Goal: Information Seeking & Learning: Learn about a topic

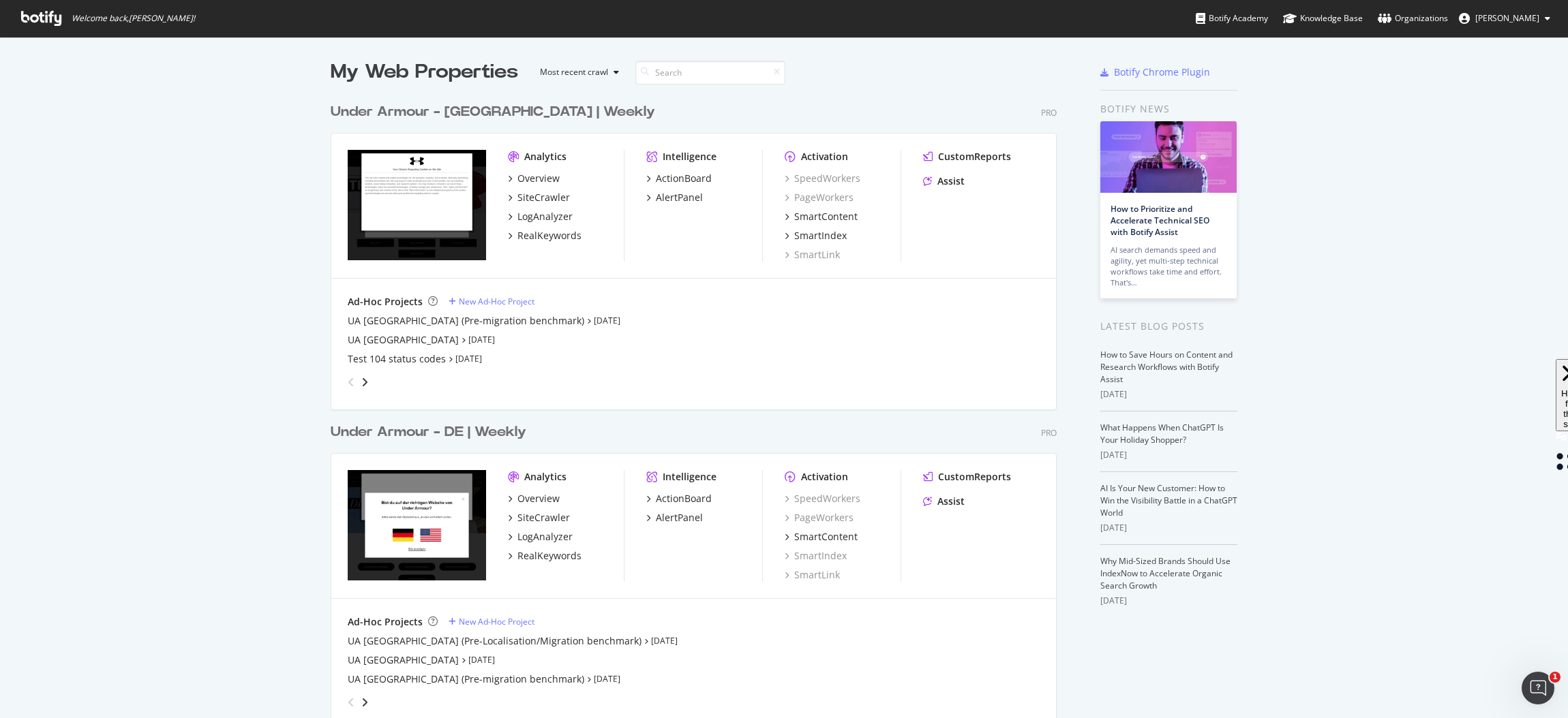
click at [469, 111] on div "Under Armour - [GEOGRAPHIC_DATA] | Weekly" at bounding box center [493, 112] width 324 height 19
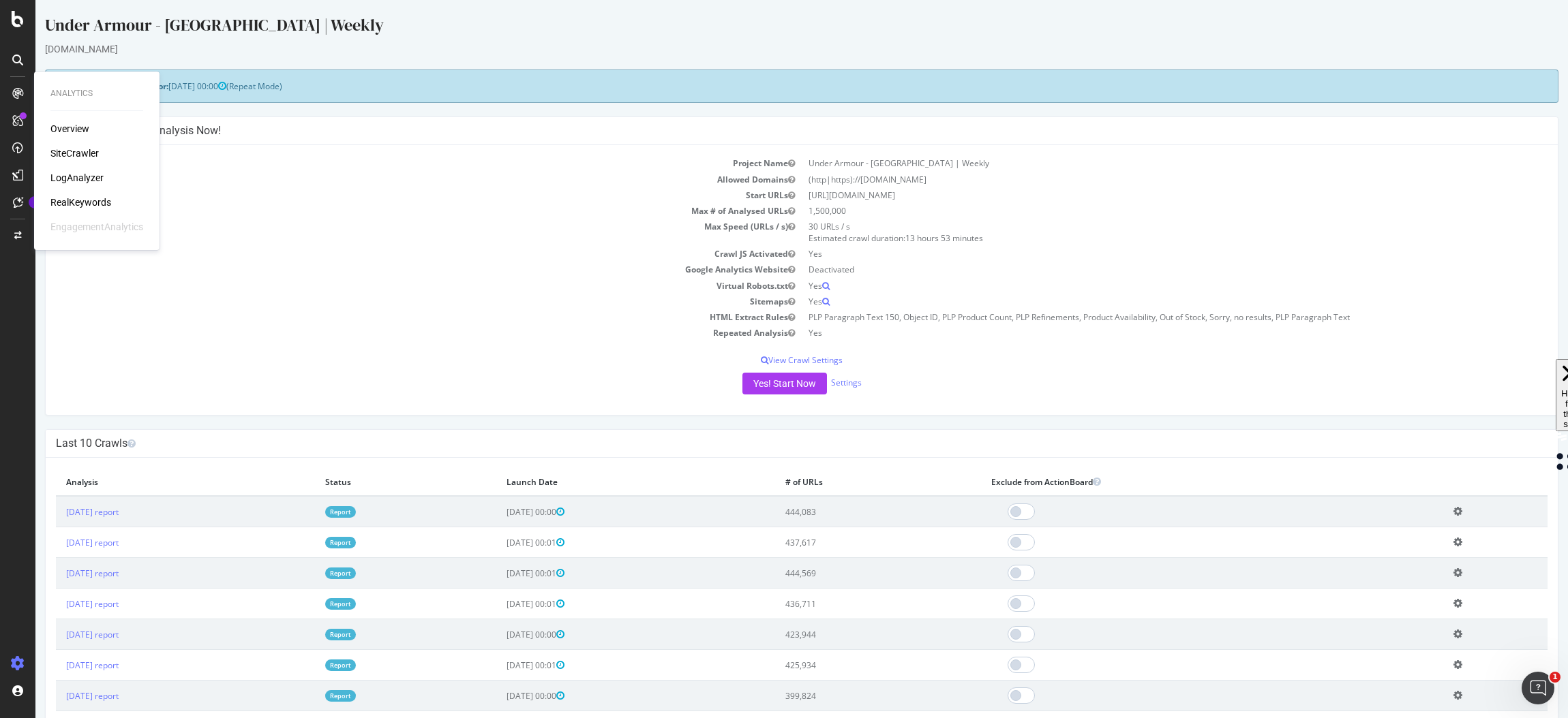
click at [78, 149] on div "SiteCrawler" at bounding box center [74, 153] width 48 height 13
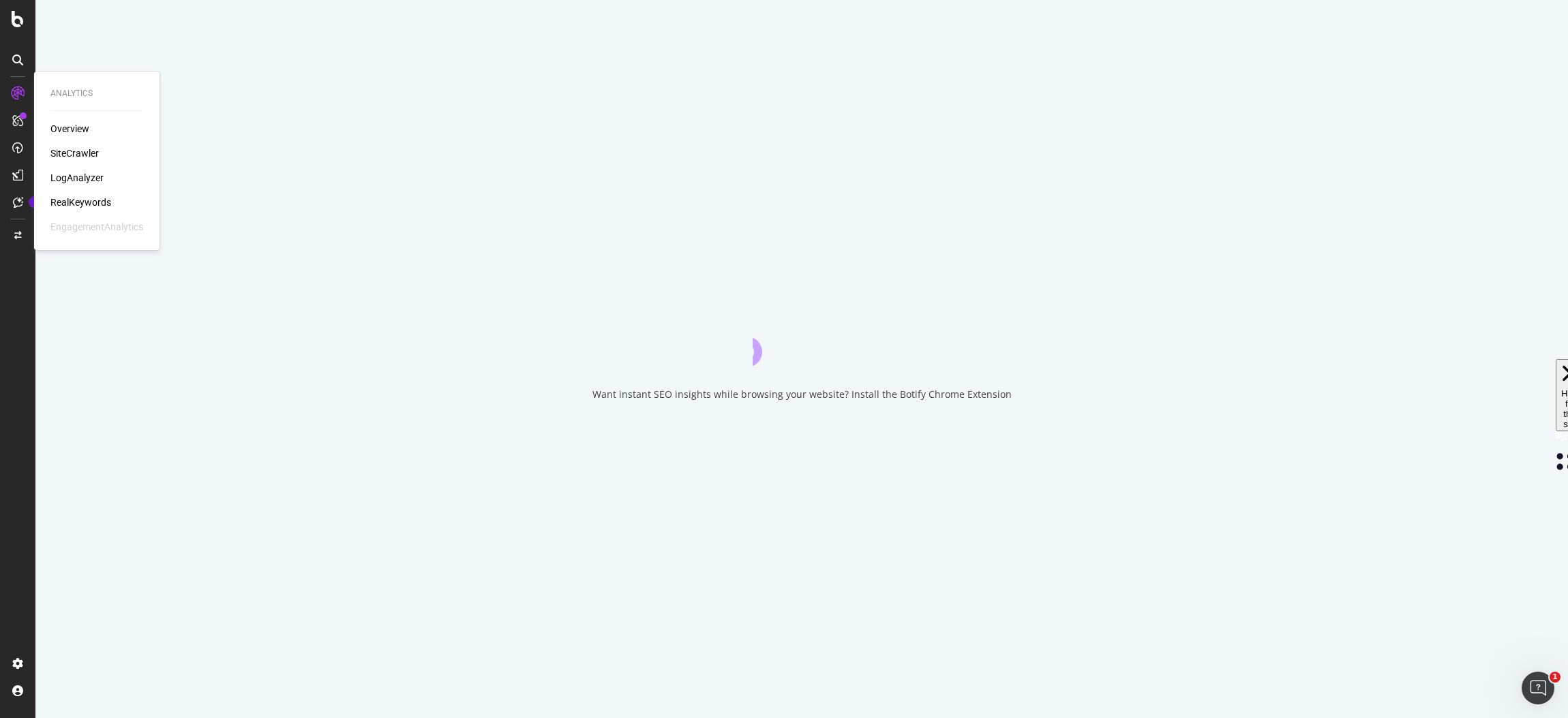
click at [68, 126] on div "Overview" at bounding box center [69, 129] width 39 height 13
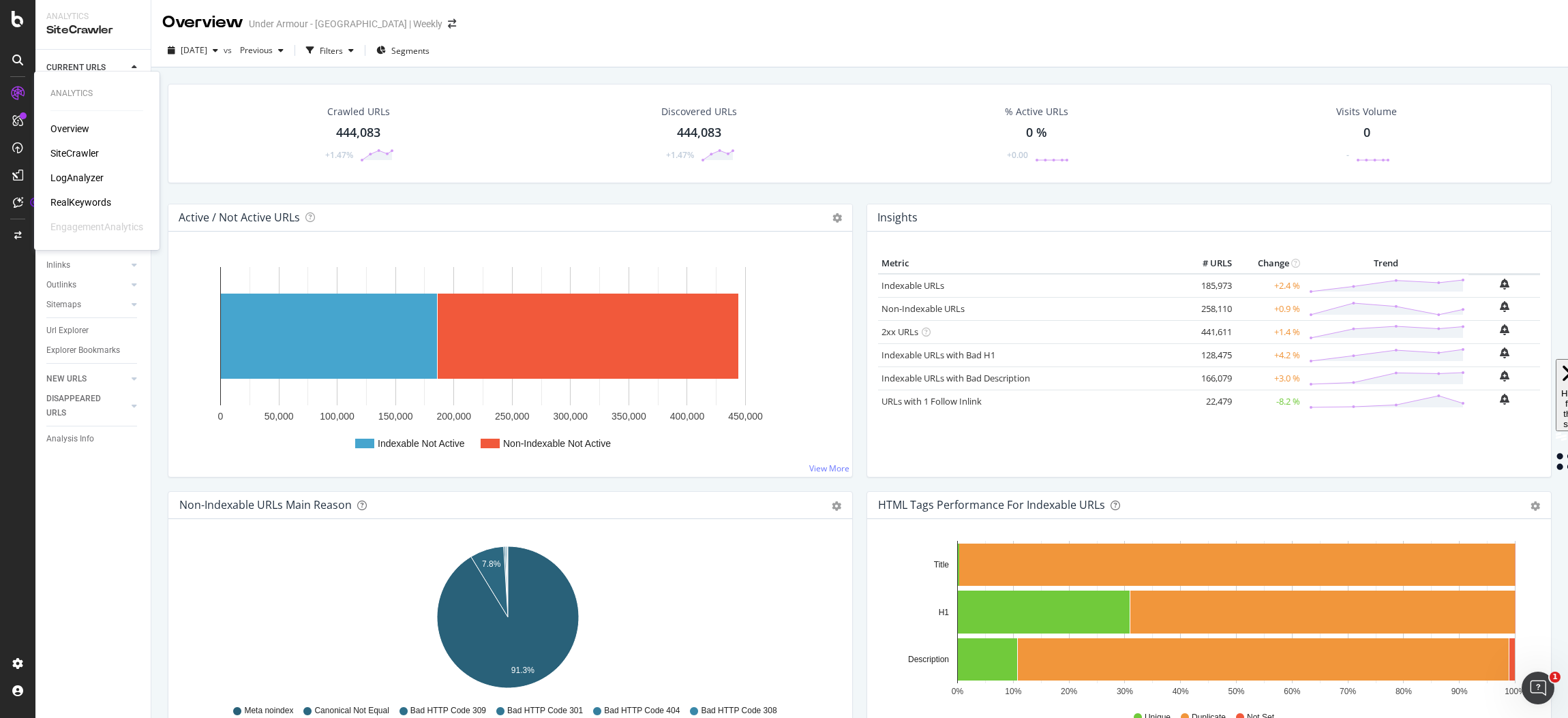
click at [78, 179] on div "LogAnalyzer" at bounding box center [76, 177] width 53 height 13
